Goal: Information Seeking & Learning: Learn about a topic

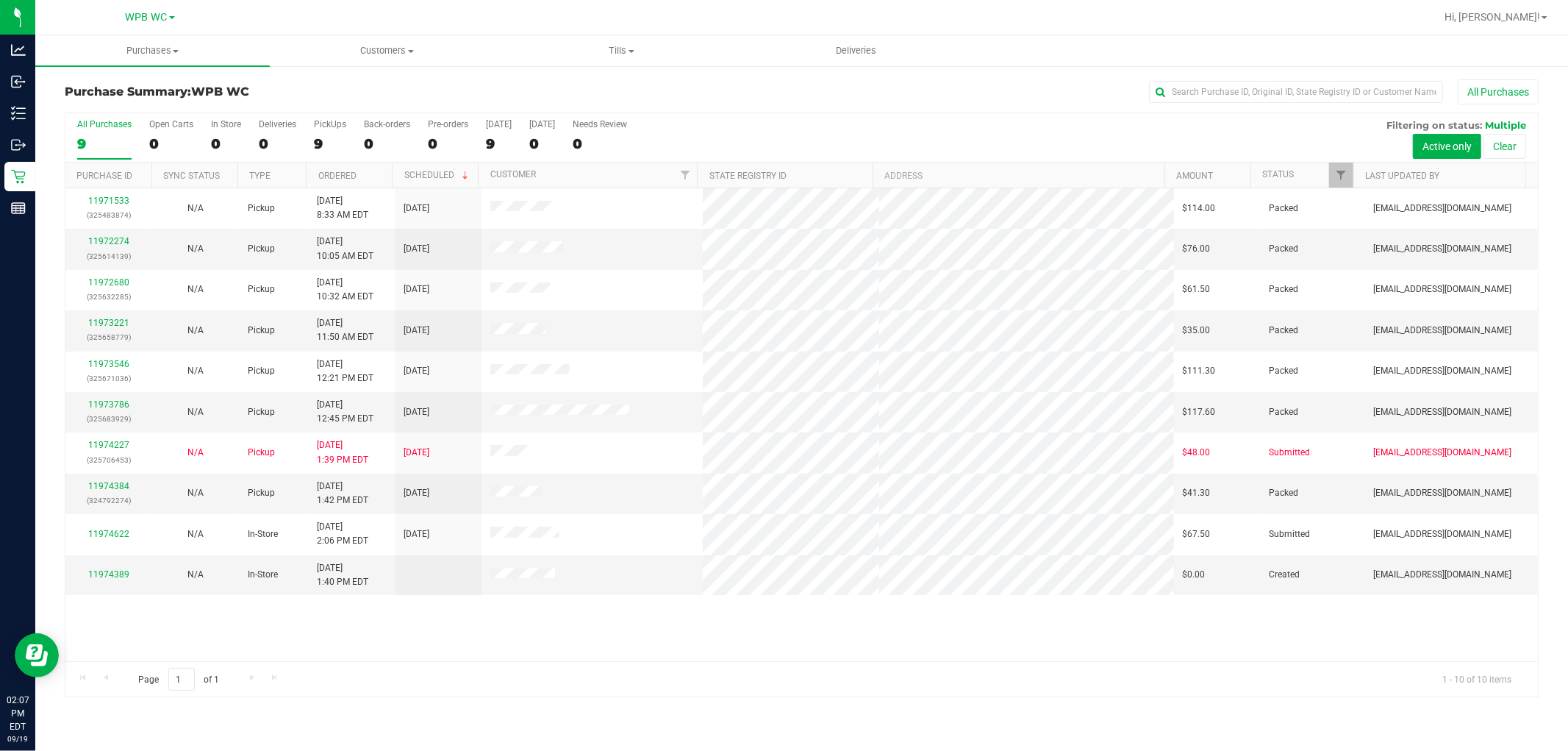
click at [494, 655] on div "11971533 (325483874) N/A Pickup [DATE] 8:33 AM EDT 9/19/2025 $114.00 Packed [EM…" at bounding box center [801, 424] width 1473 height 473
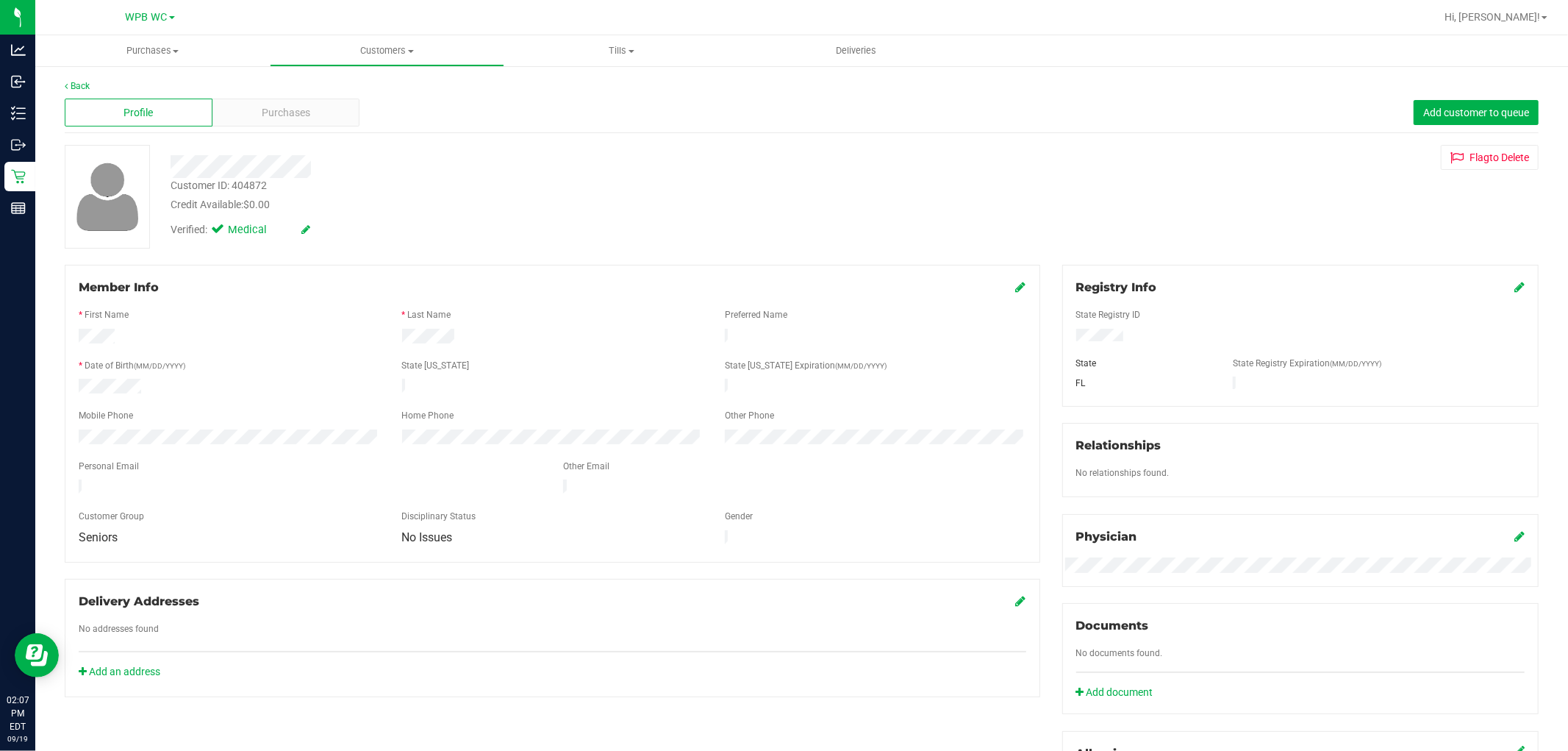
click at [463, 232] on div "Verified: Medical" at bounding box center [534, 228] width 749 height 32
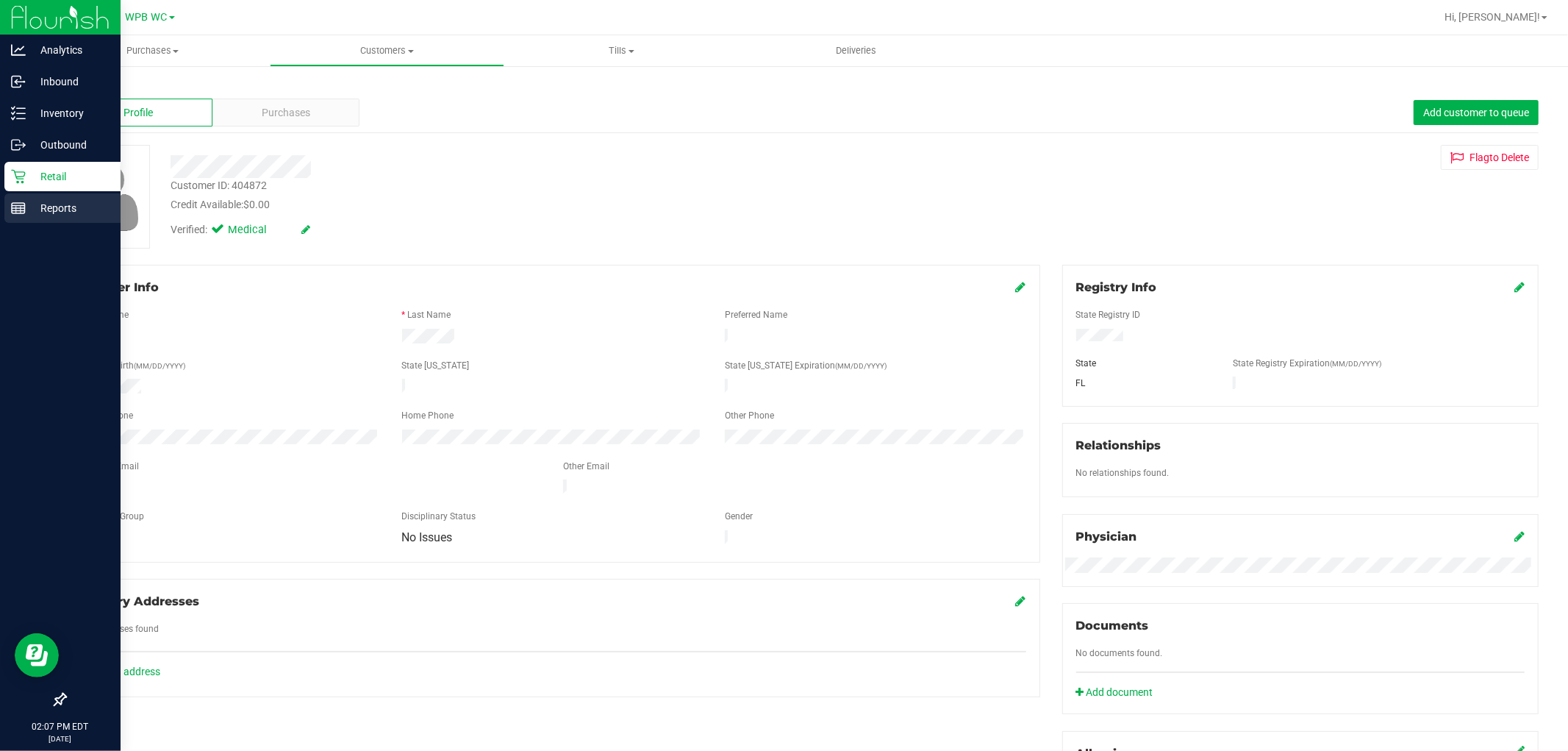
click at [13, 213] on rect at bounding box center [18, 208] width 13 height 10
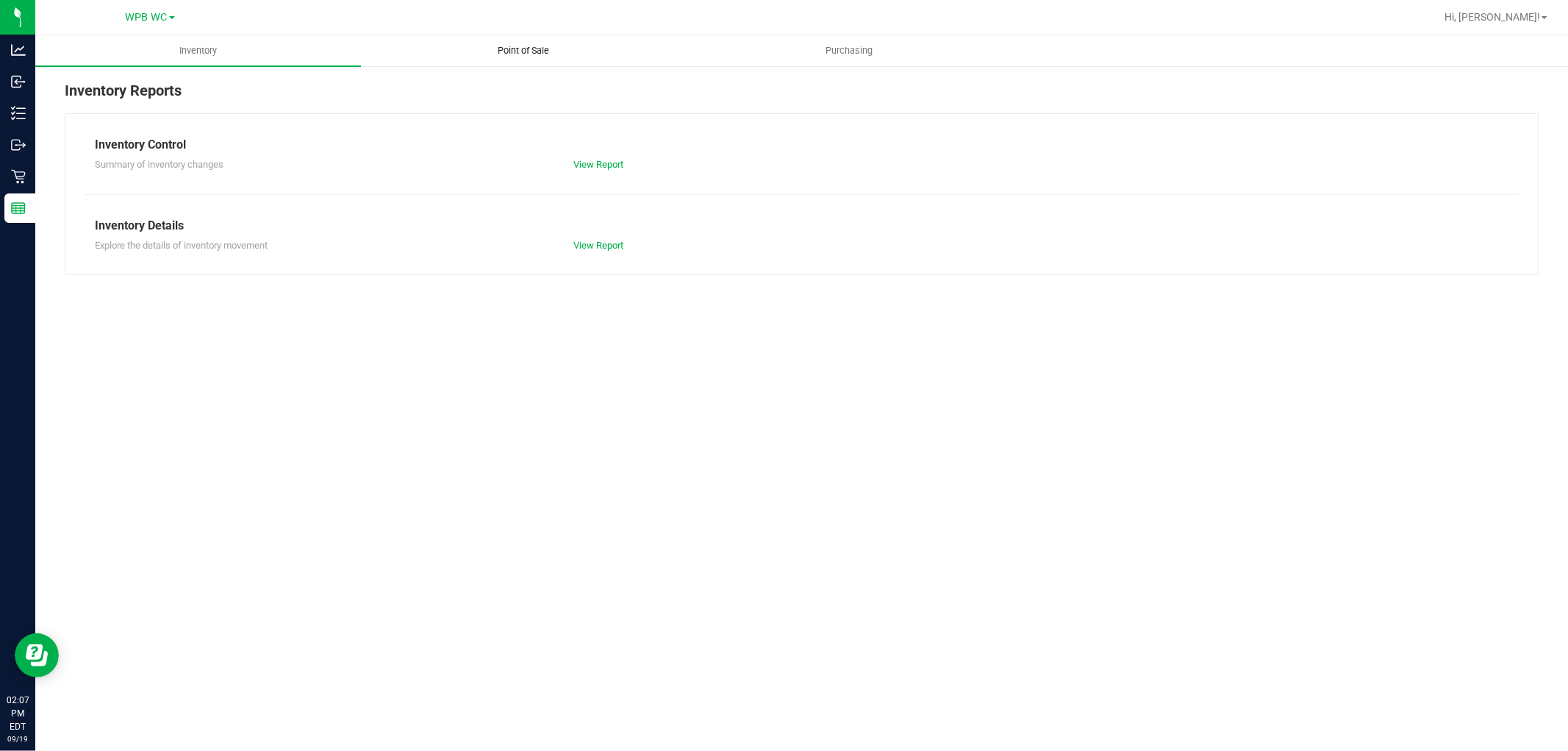
click at [562, 57] on span "Point of Sale" at bounding box center [524, 50] width 91 height 13
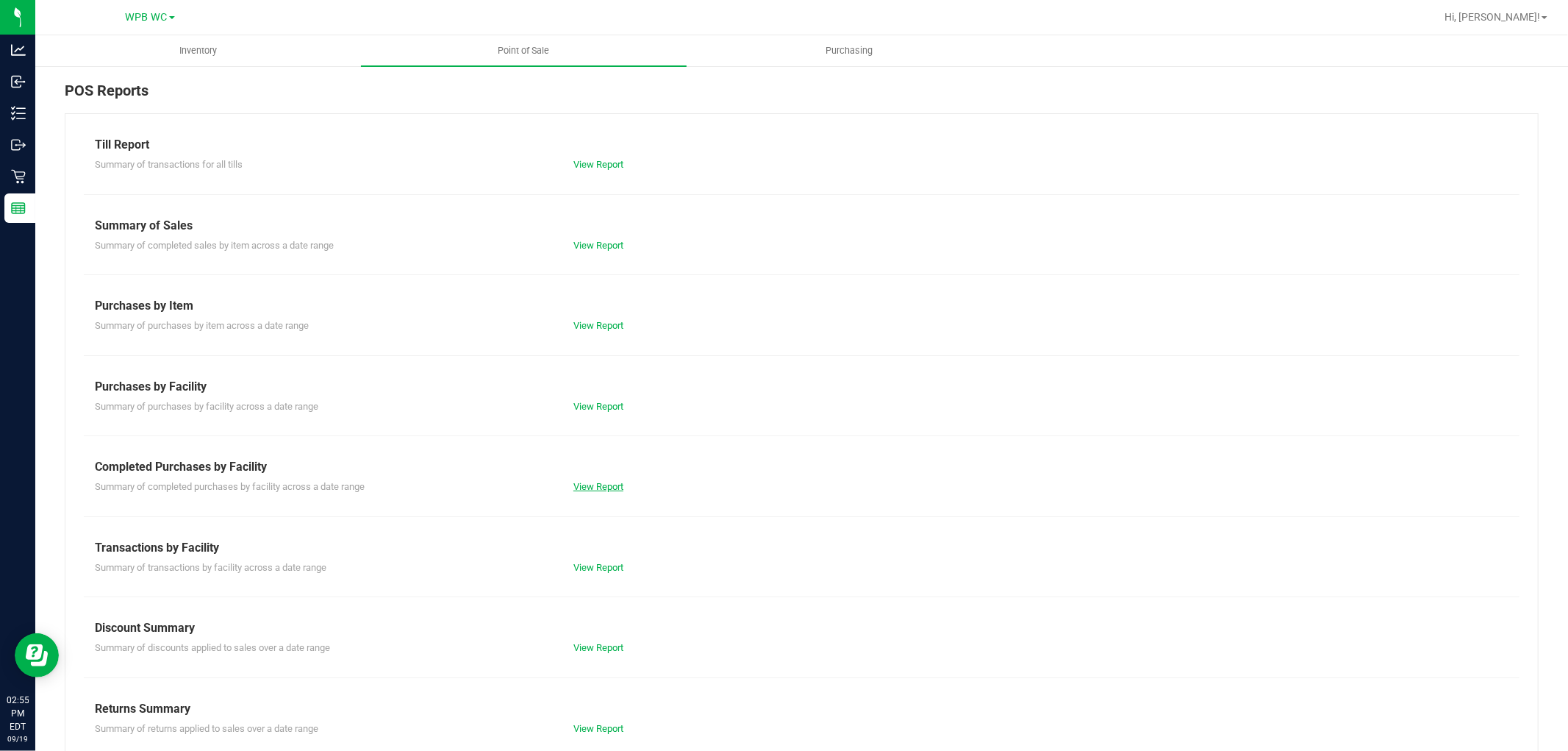
drag, startPoint x: 612, startPoint y: 476, endPoint x: 596, endPoint y: 488, distance: 20.0
click at [612, 479] on div "Summary of completed purchases by facility across a date range View Report" at bounding box center [801, 484] width 1436 height 18
click at [596, 488] on link "View Report" at bounding box center [599, 486] width 50 height 11
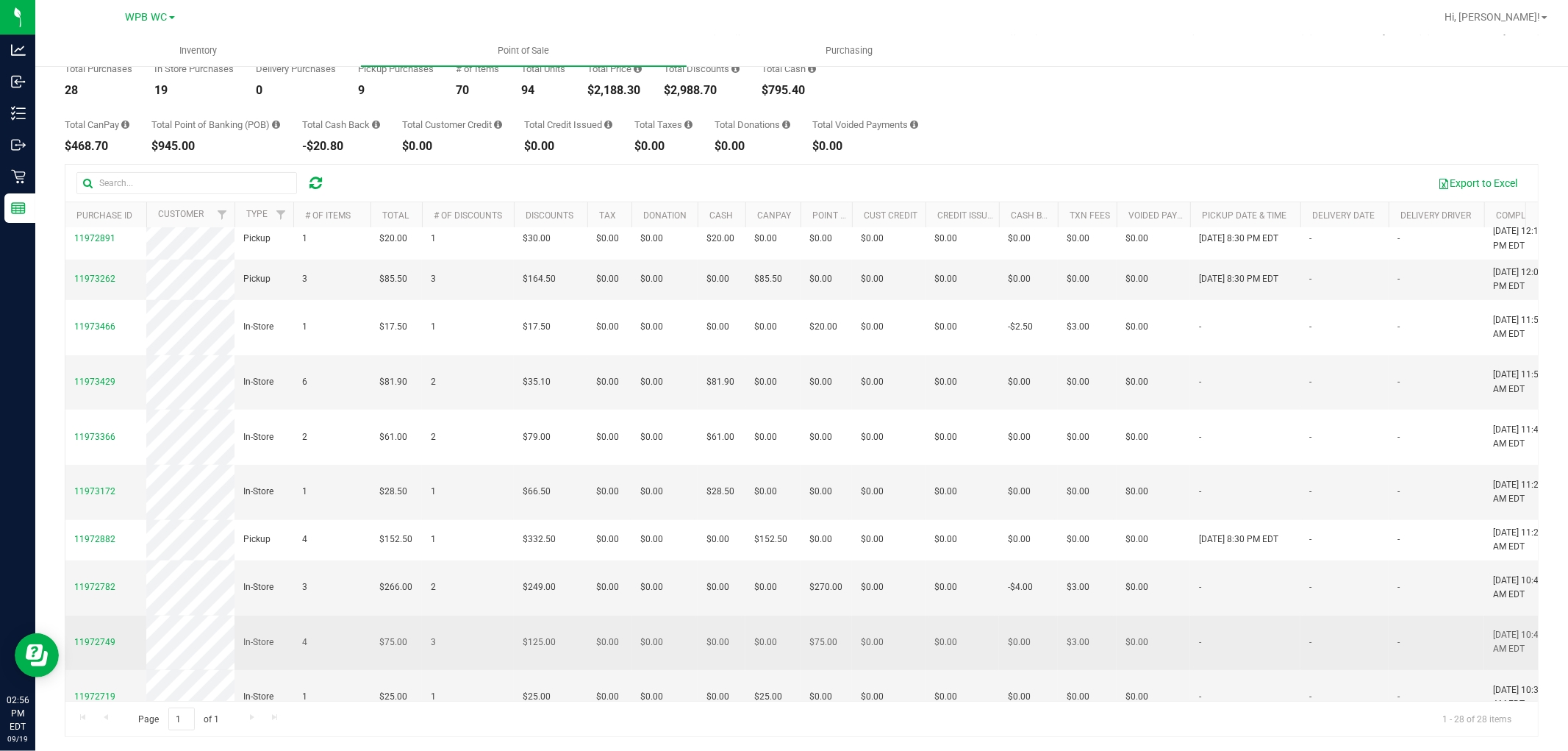
scroll to position [459, 0]
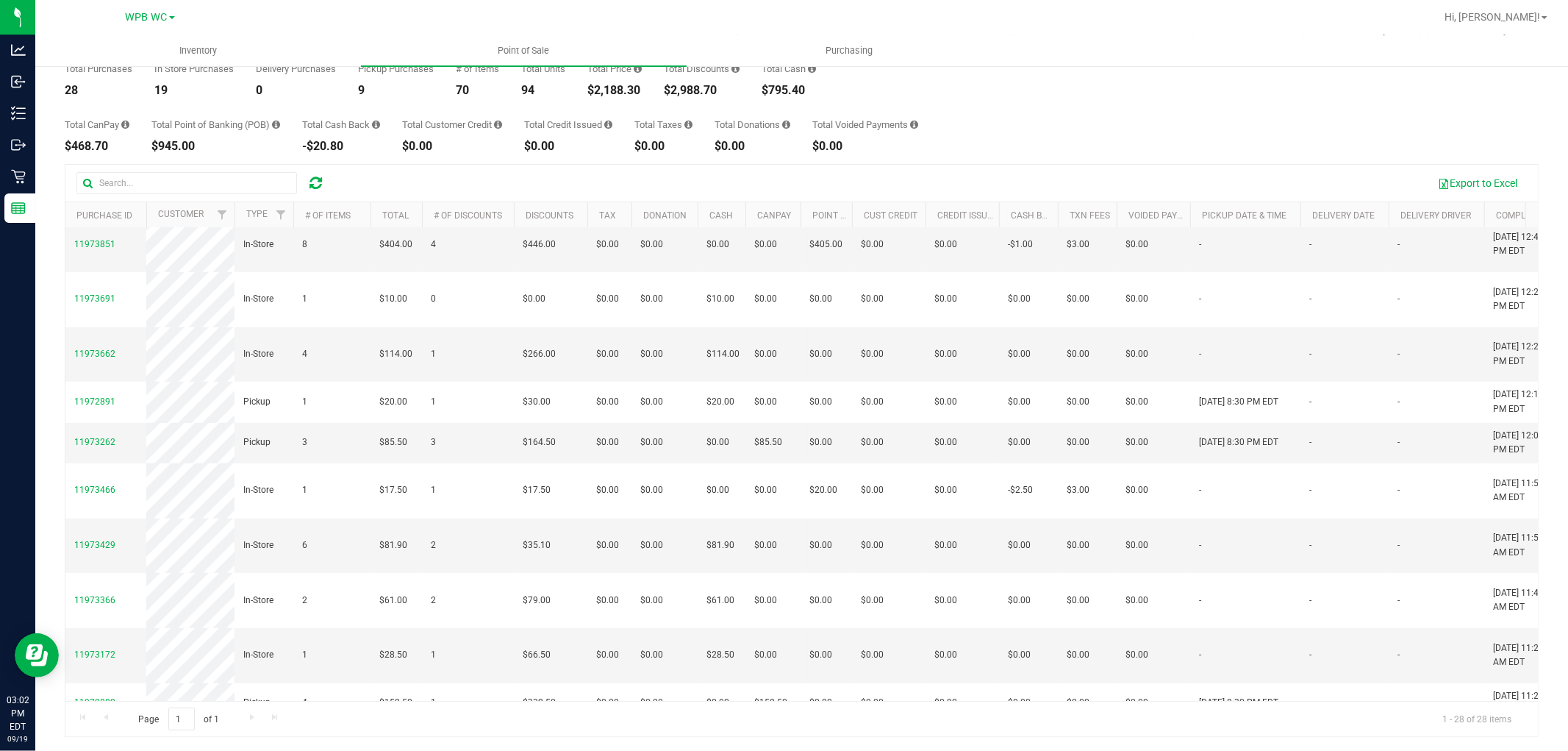
click at [1142, 134] on div "Total CanPay $468.70 Total Point of Banking (POB) $945.00 Total Cash Back -$20.…" at bounding box center [801, 124] width 1474 height 56
click at [906, 171] on div "Export to Excel" at bounding box center [933, 183] width 1189 height 25
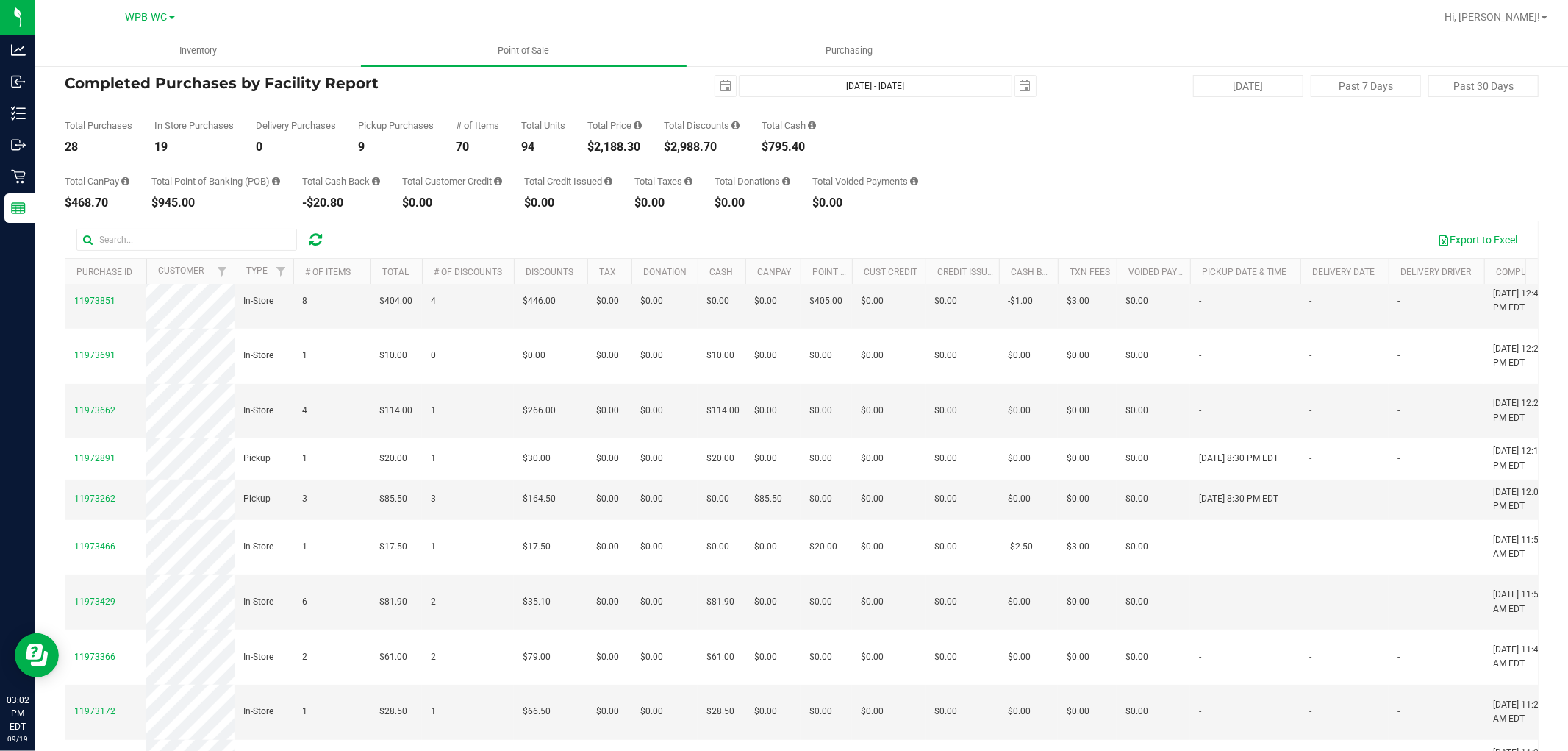
scroll to position [0, 0]
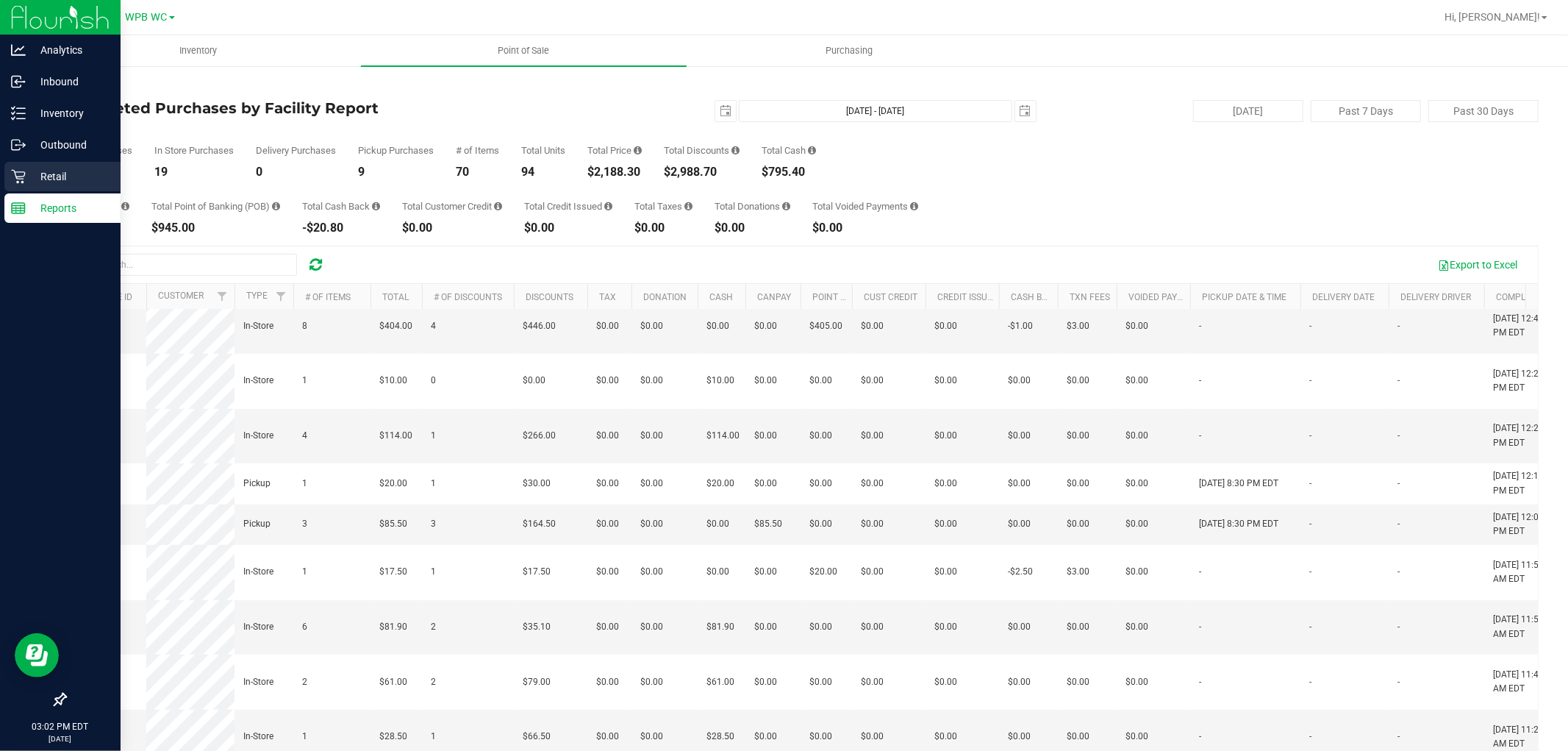
click at [57, 188] on div "Retail" at bounding box center [63, 176] width 116 height 29
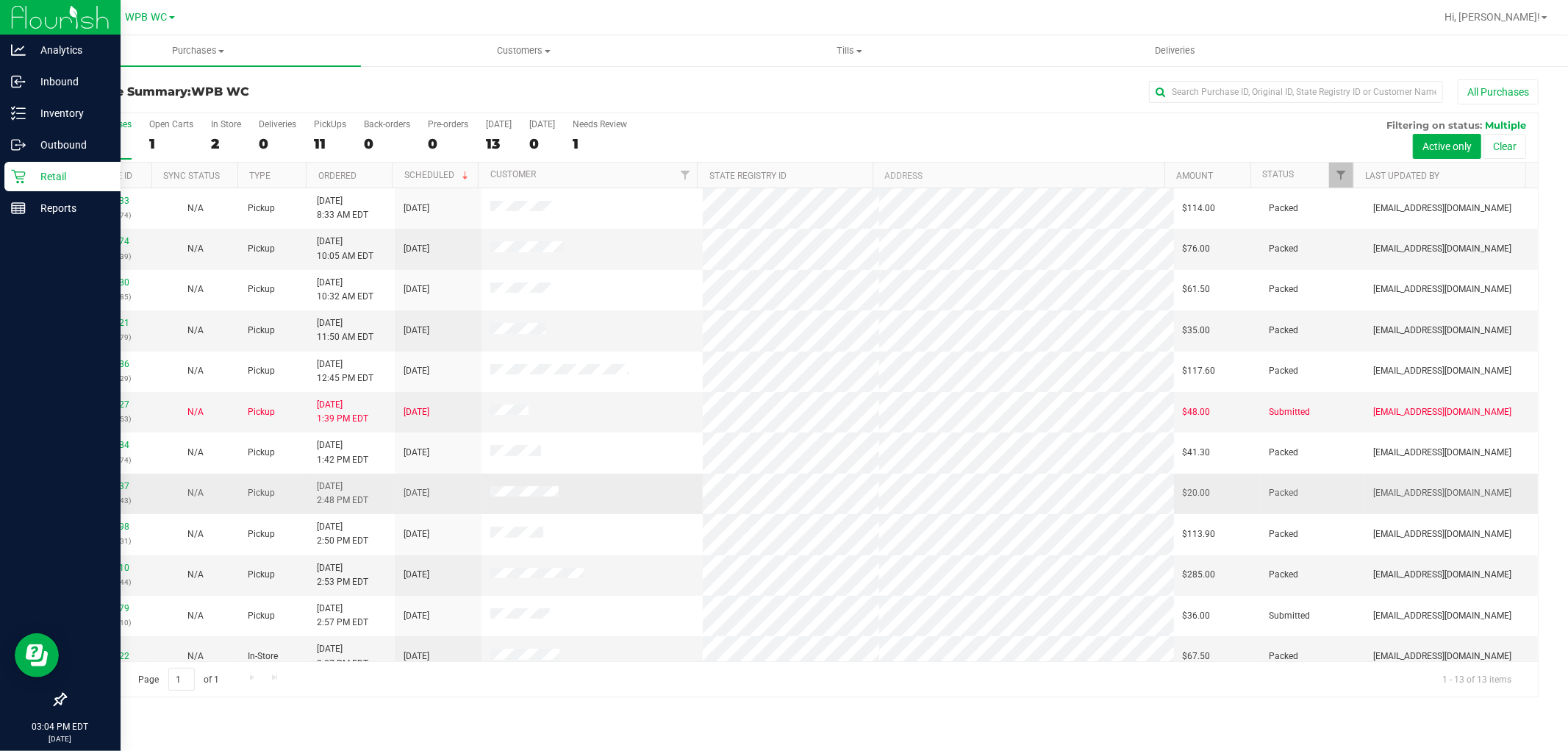
scroll to position [56, 0]
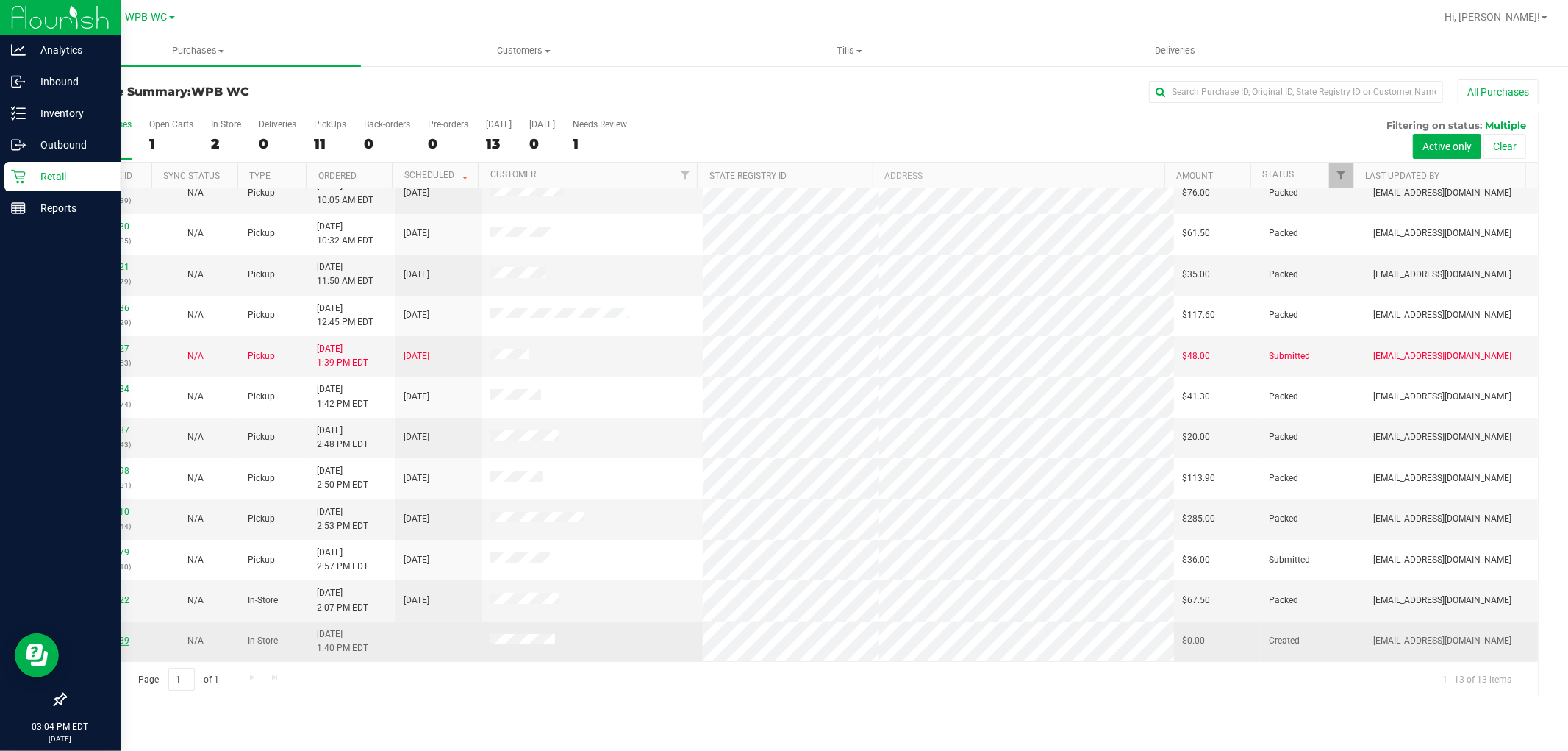
click at [107, 637] on div "11974389" at bounding box center [109, 641] width 69 height 14
click at [109, 641] on link "11974389" at bounding box center [109, 640] width 41 height 10
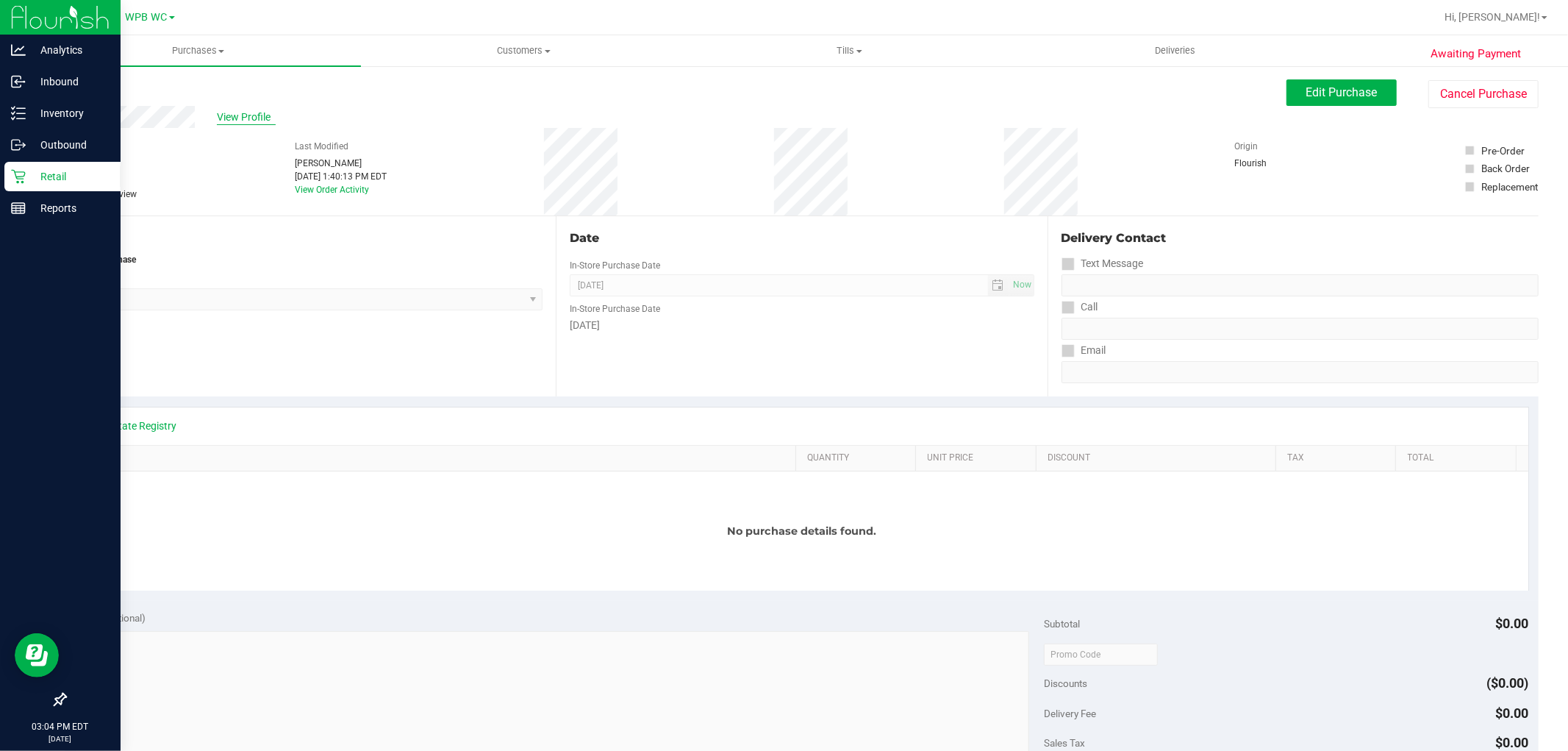
click at [253, 119] on span "View Profile" at bounding box center [246, 117] width 59 height 16
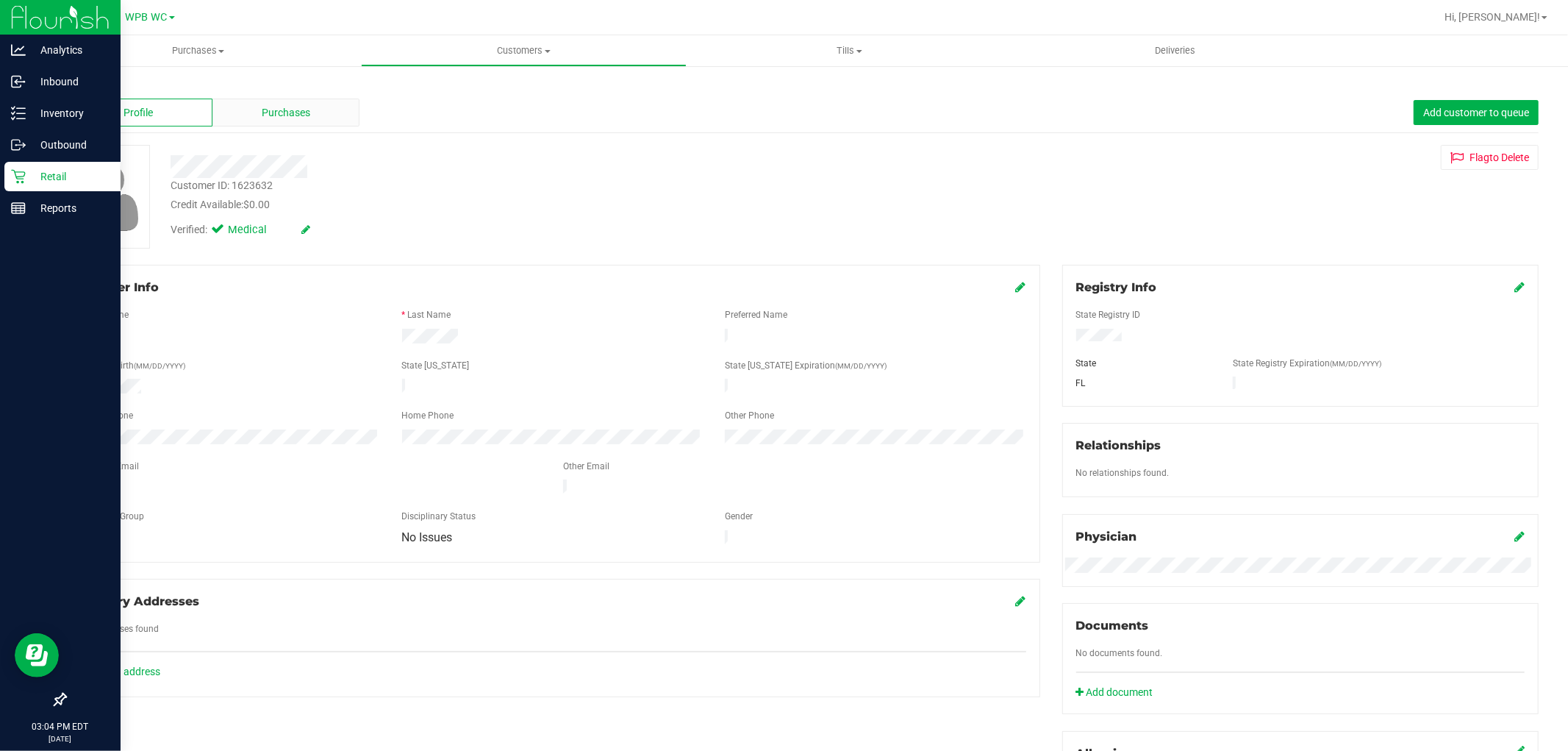
click at [262, 116] on span "Purchases" at bounding box center [287, 113] width 49 height 16
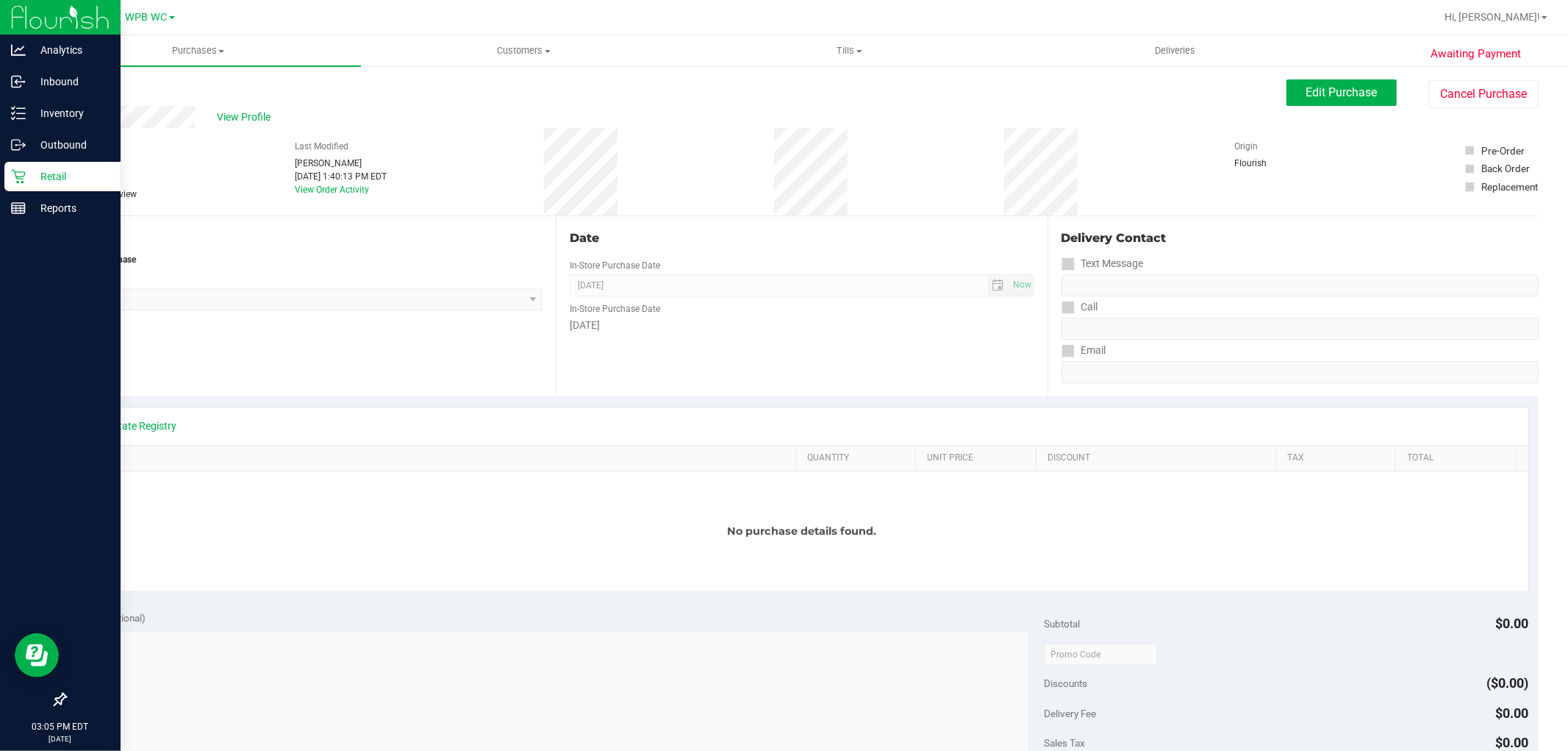
click at [26, 176] on p "Retail" at bounding box center [70, 176] width 88 height 17
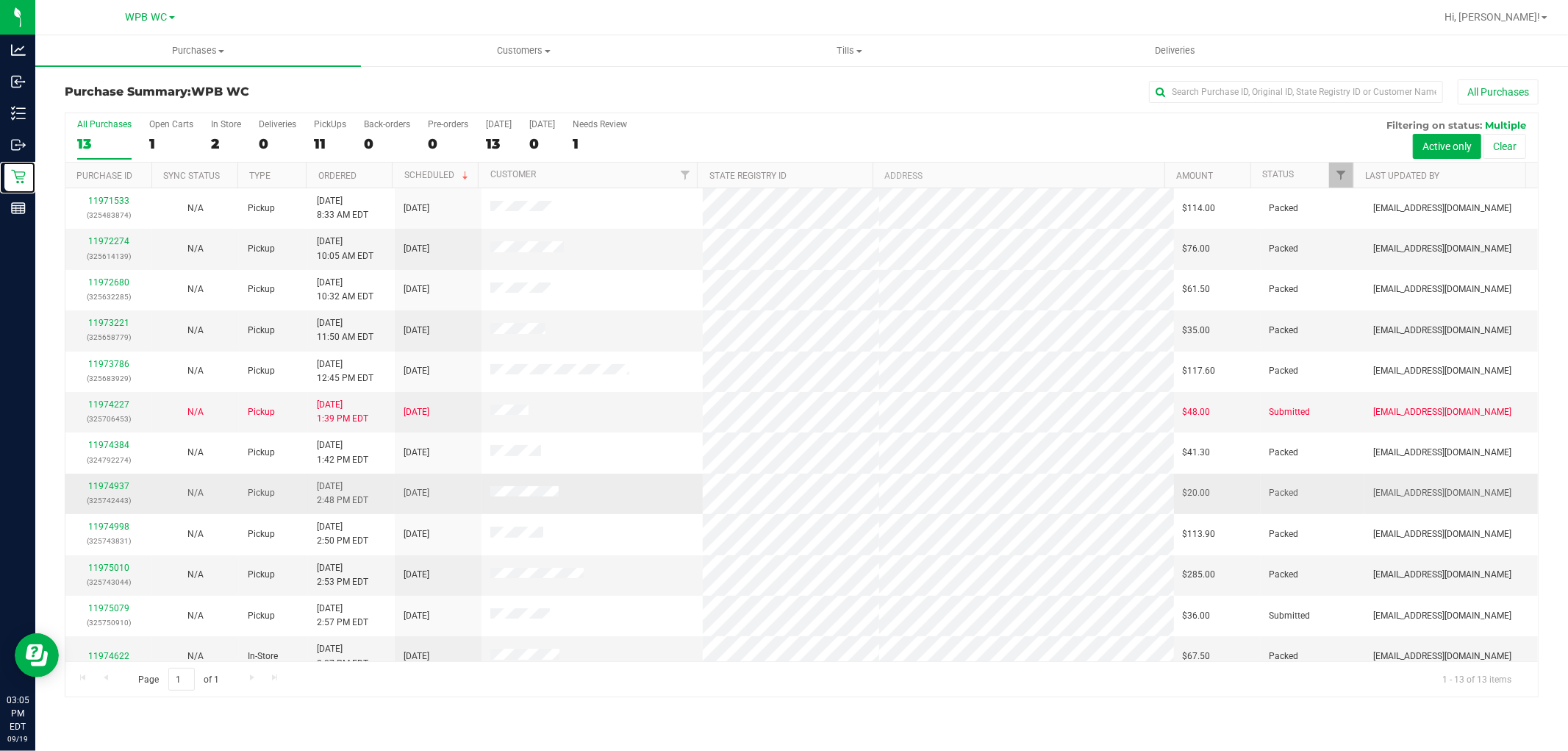
scroll to position [56, 0]
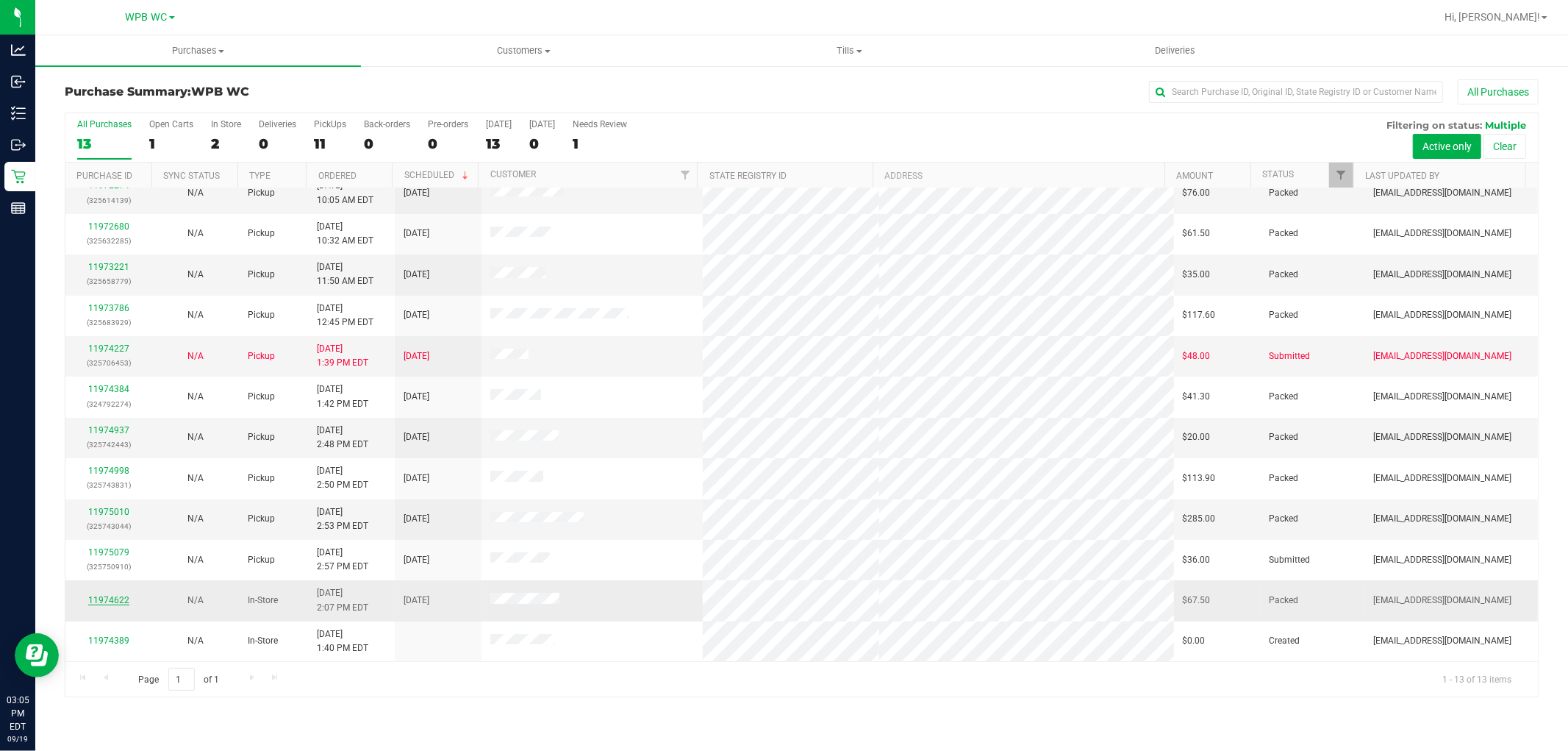
click at [109, 599] on link "11974622" at bounding box center [109, 600] width 41 height 10
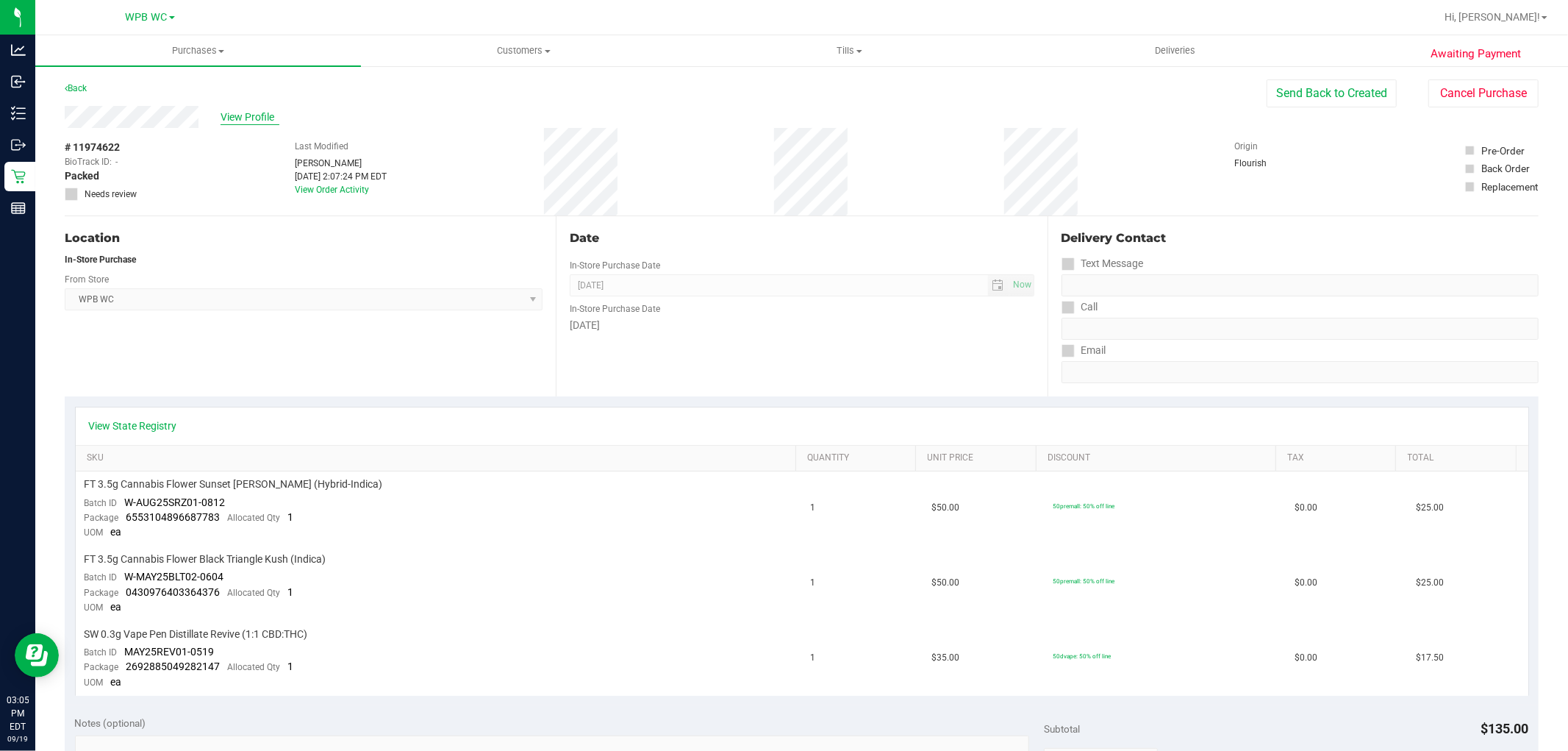
click at [255, 119] on span "View Profile" at bounding box center [250, 117] width 59 height 16
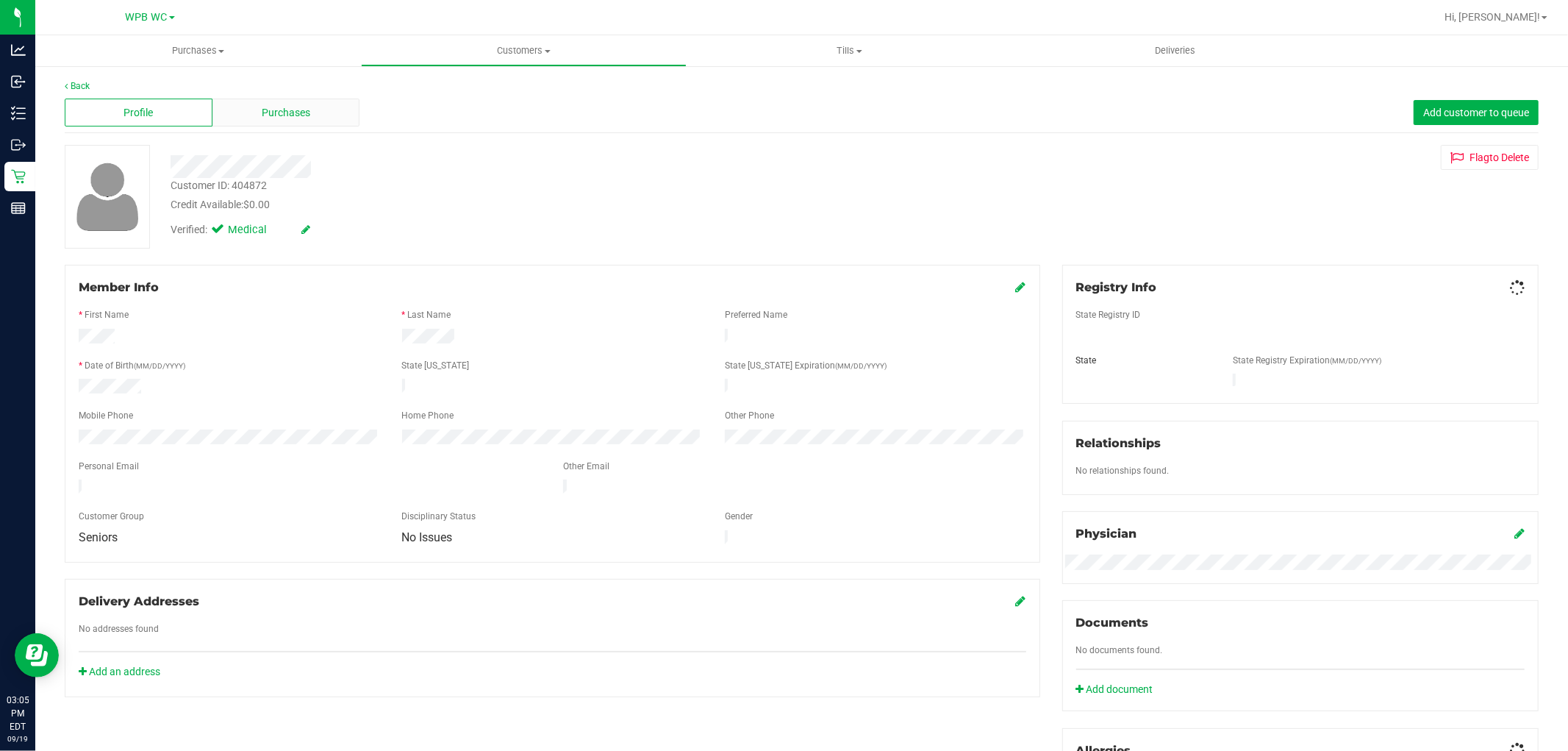
click at [273, 117] on span "Purchases" at bounding box center [287, 113] width 49 height 16
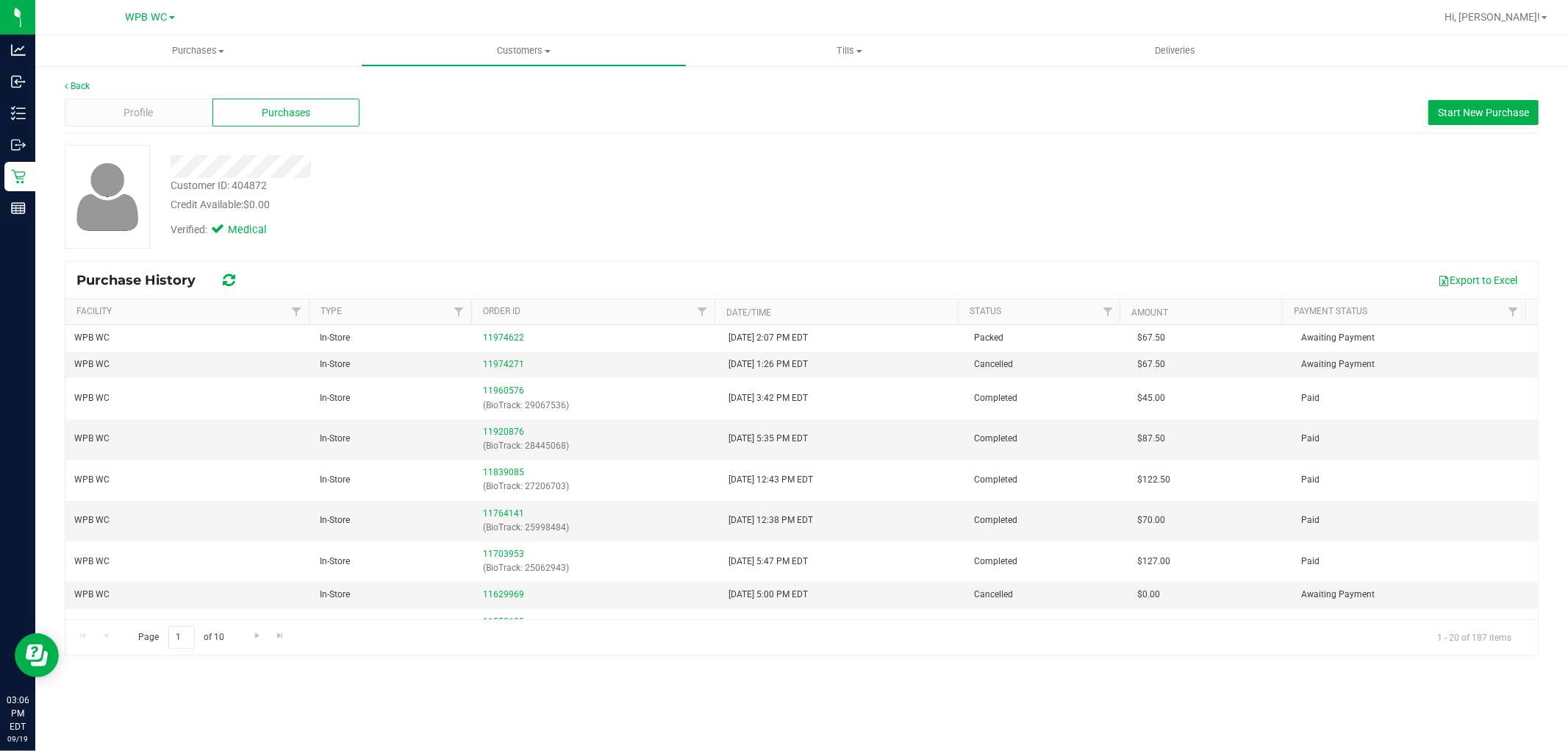
click at [766, 283] on div "Export to Excel" at bounding box center [889, 280] width 1276 height 25
click at [446, 664] on div "Back Profile Purchases Start New Purchase Customer ID: 404872 Credit Available:…" at bounding box center [801, 367] width 1533 height 605
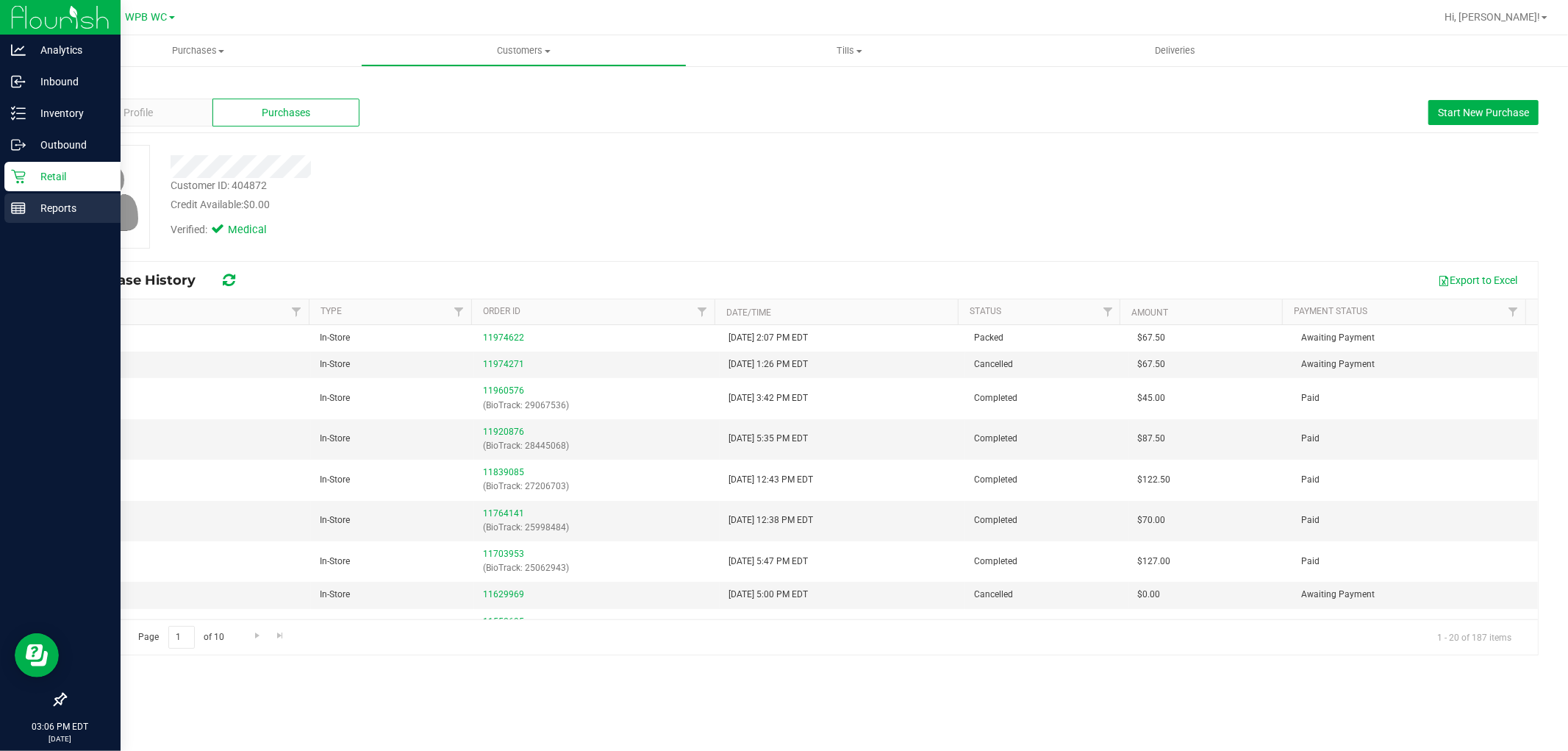
click at [50, 213] on p "Reports" at bounding box center [70, 208] width 88 height 17
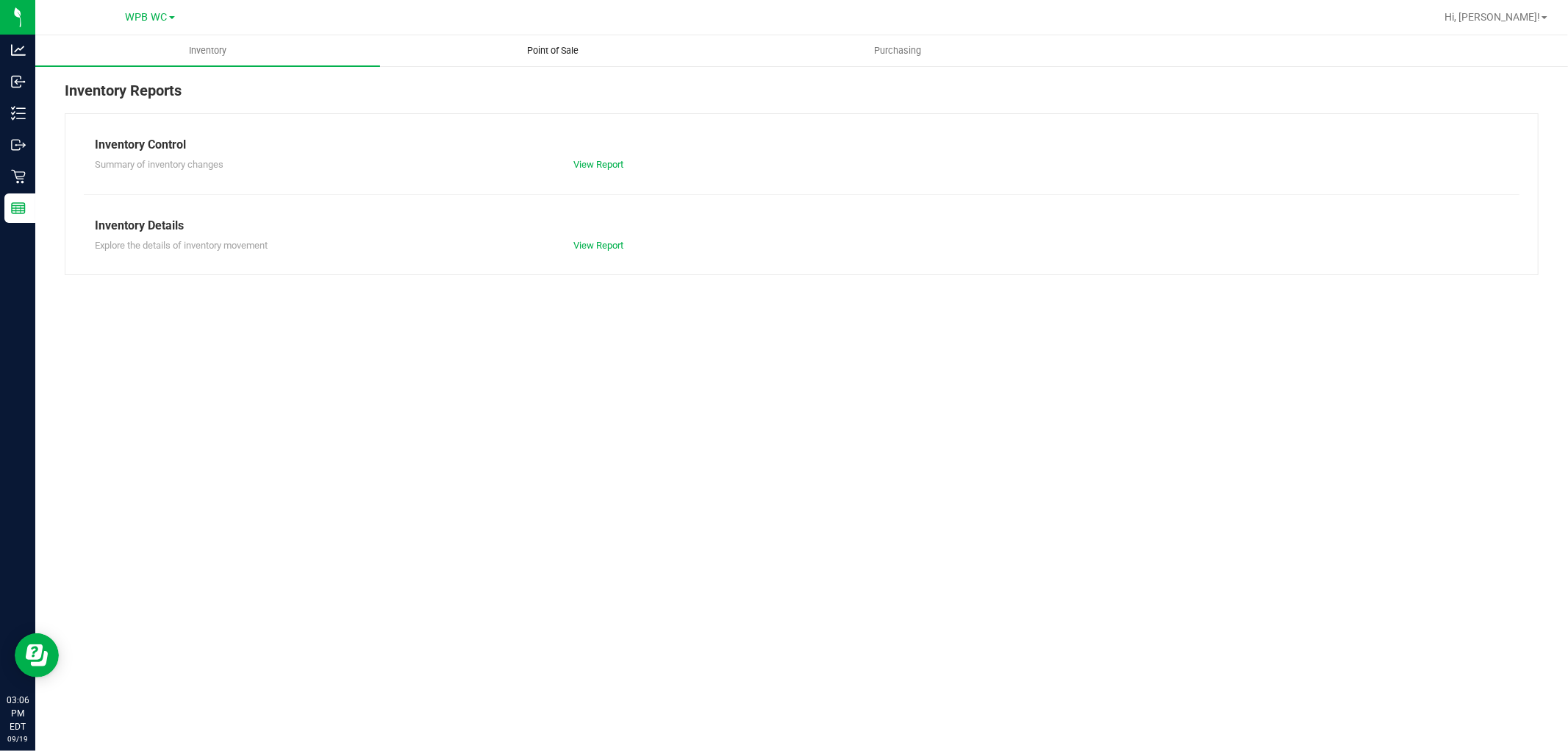
click at [537, 42] on uib-tab-heading "Point of Sale" at bounding box center [553, 50] width 343 height 29
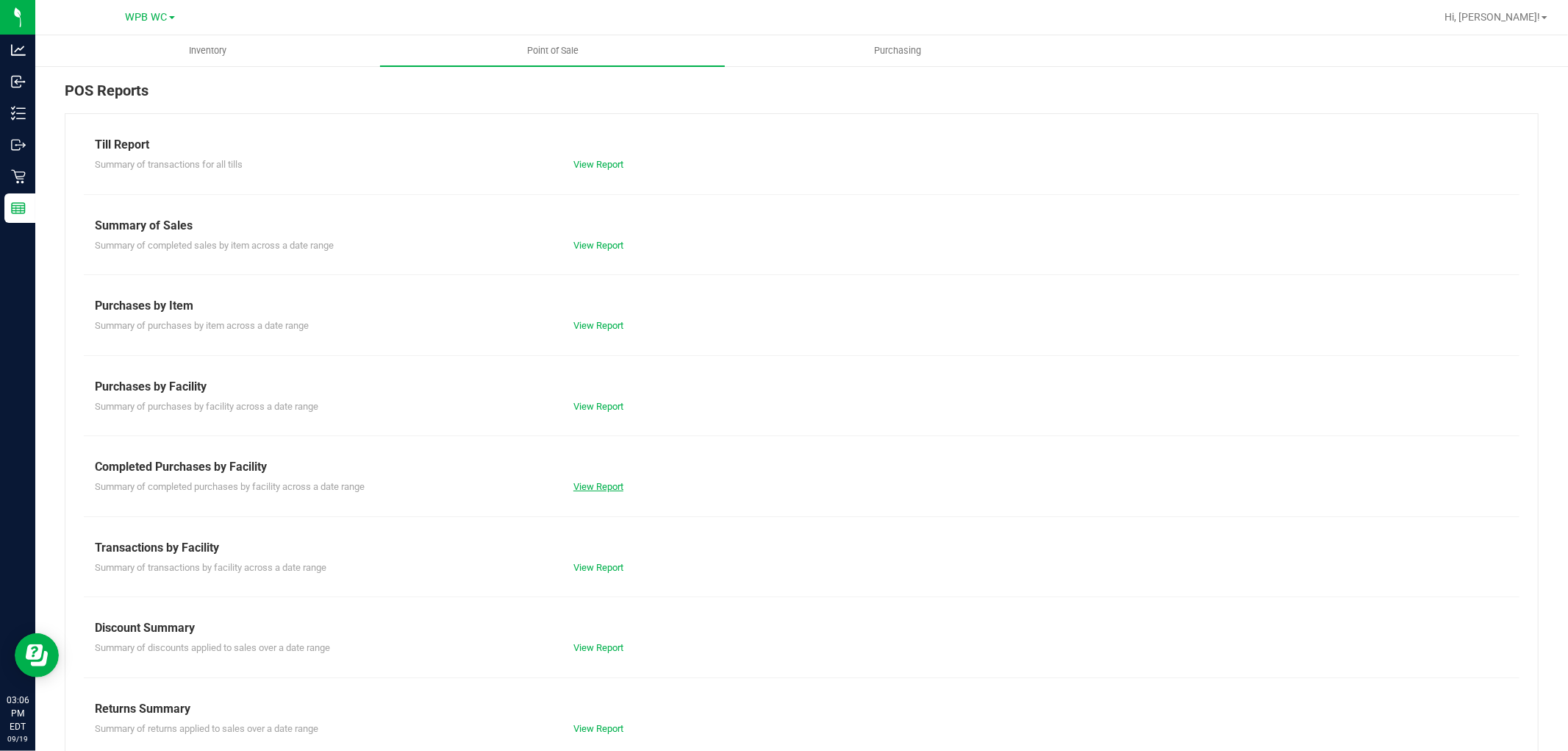
click at [597, 486] on link "View Report" at bounding box center [599, 486] width 50 height 11
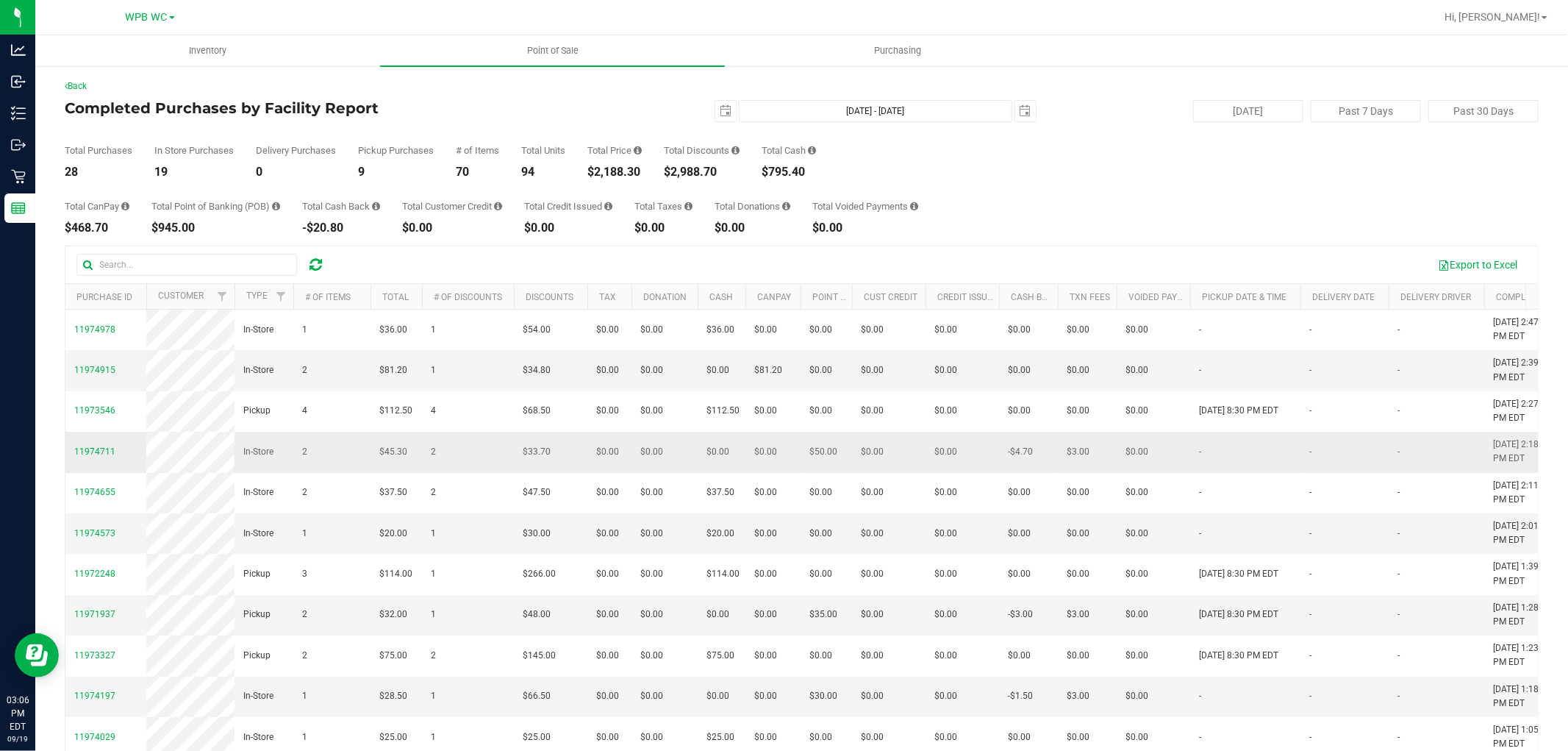
scroll to position [82, 0]
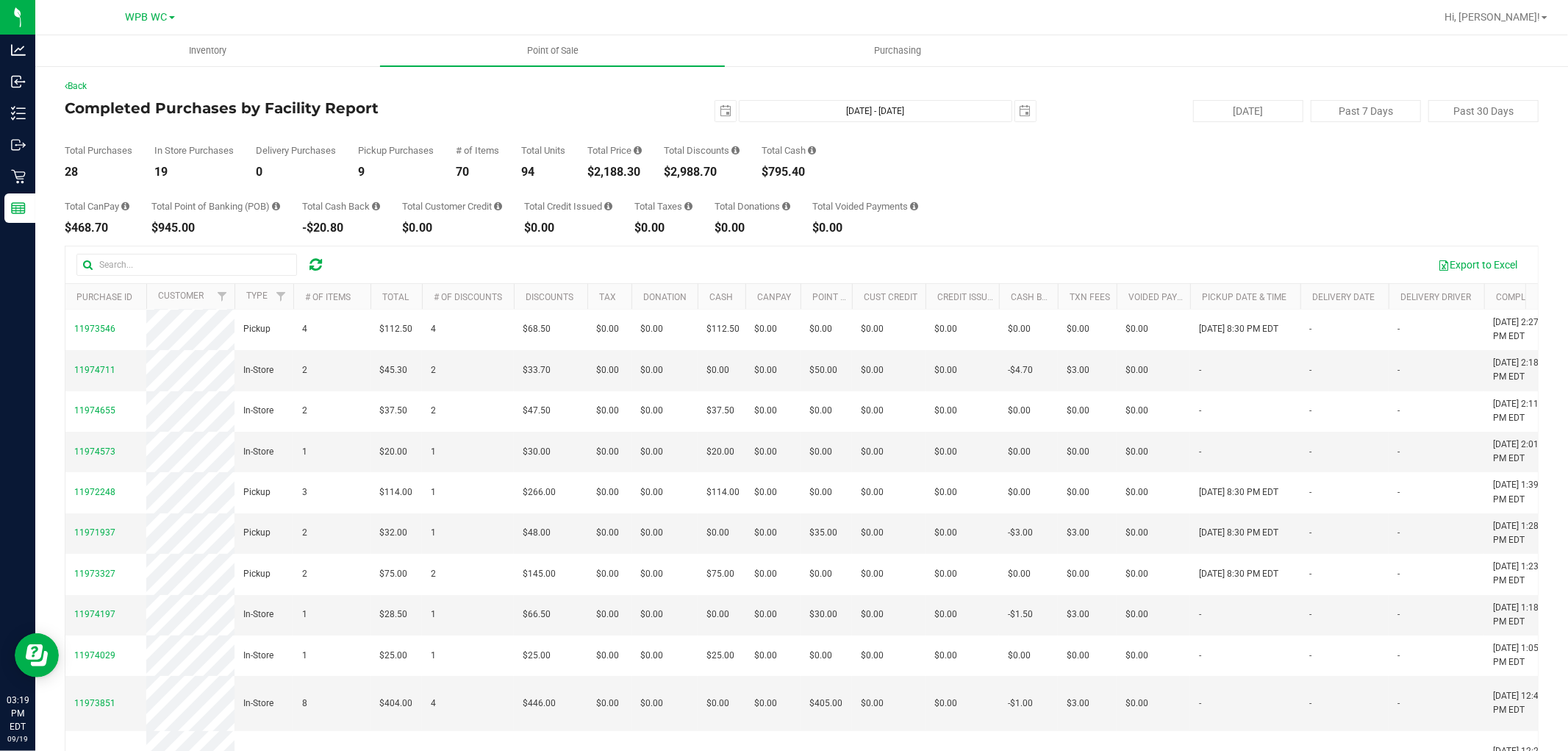
click at [936, 224] on div "Total CanPay $468.70 Total Point of Banking (POB) $945.00 Total Cash Back -$20.…" at bounding box center [801, 205] width 1474 height 56
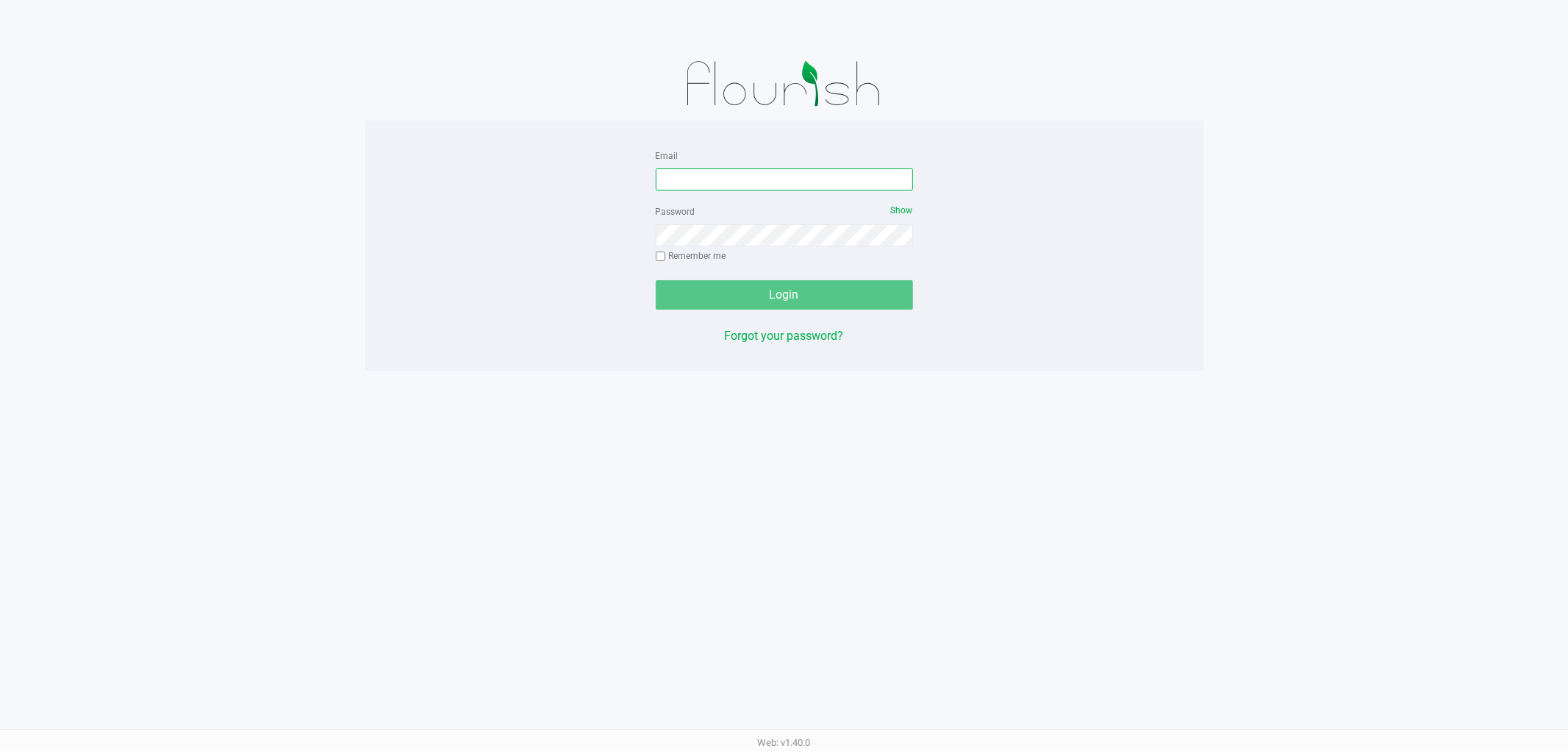
click at [794, 174] on input "Email" at bounding box center [784, 179] width 257 height 22
type input "asainthilaire@liveparallel.com"
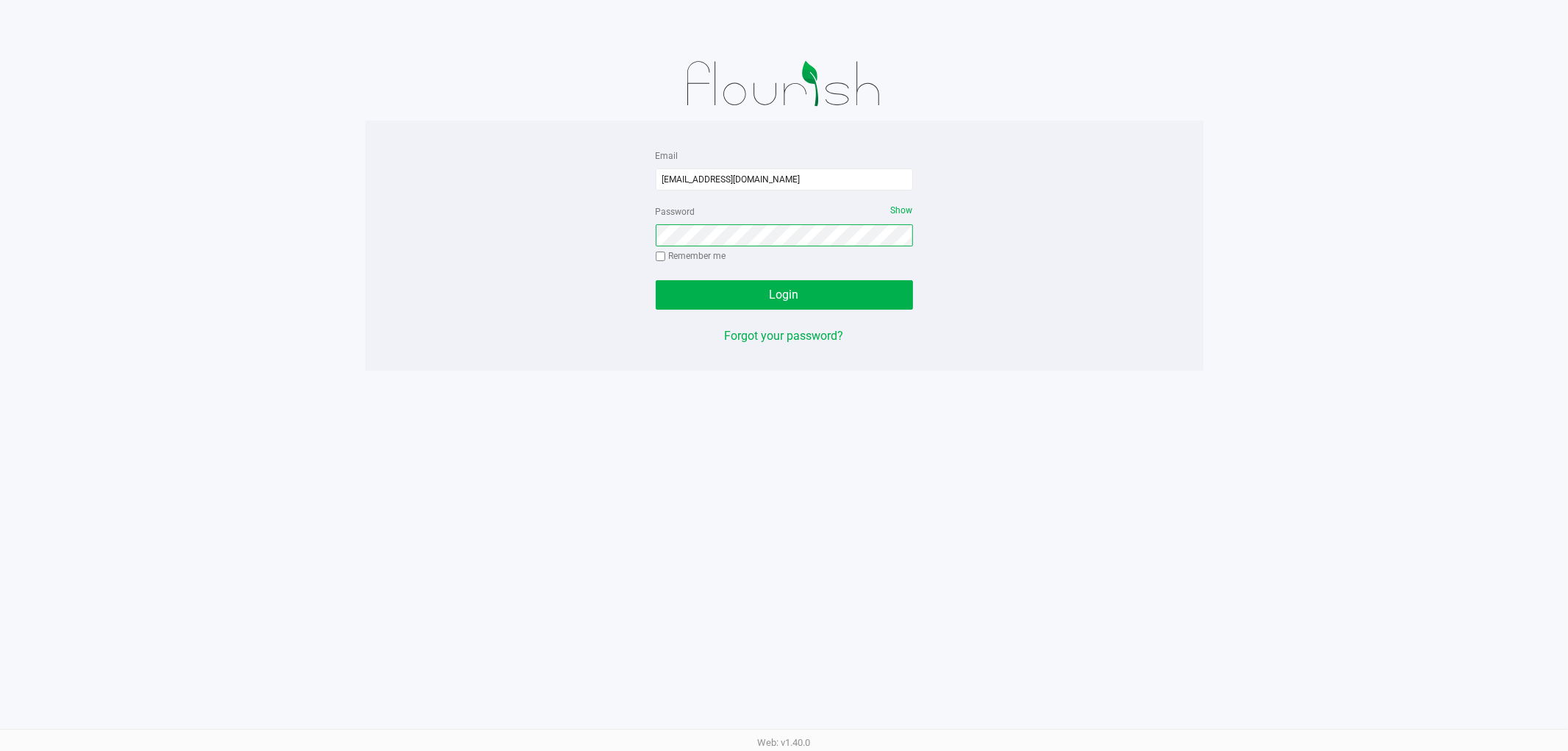
click at [656, 280] on button "Login" at bounding box center [784, 294] width 257 height 29
